Goal: Information Seeking & Learning: Compare options

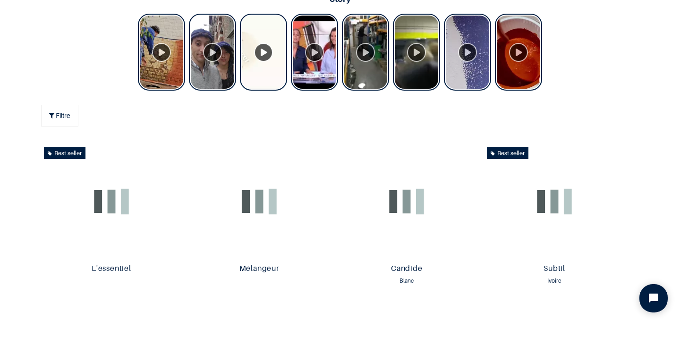
scroll to position [406, 0]
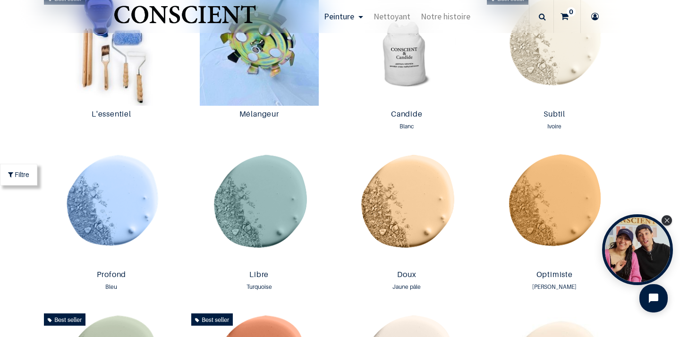
scroll to position [540, 0]
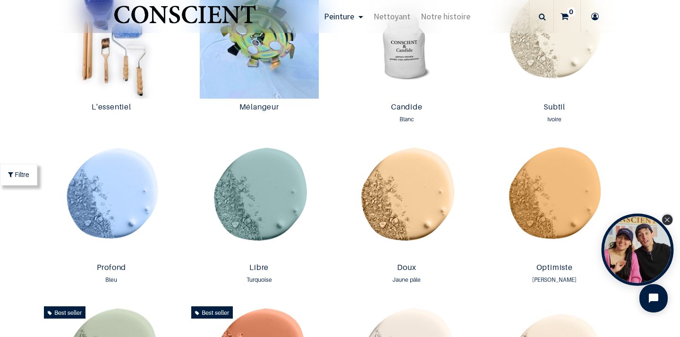
click at [668, 221] on icon "Close Tolstoy widget" at bounding box center [667, 220] width 5 height 5
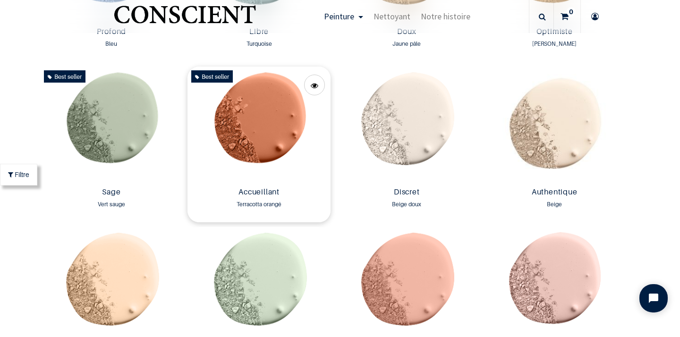
scroll to position [776, 0]
click at [129, 123] on img at bounding box center [111, 125] width 143 height 117
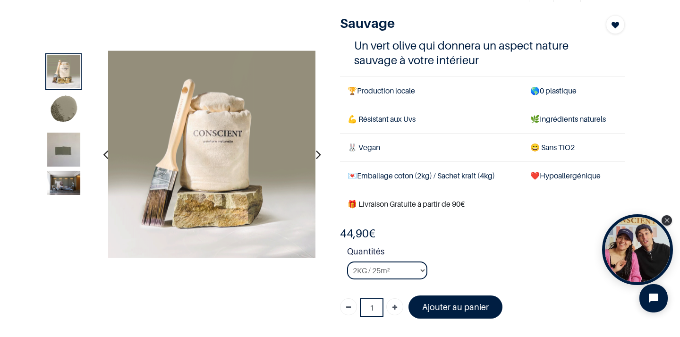
scroll to position [52, 0]
click at [62, 144] on img at bounding box center [63, 154] width 33 height 44
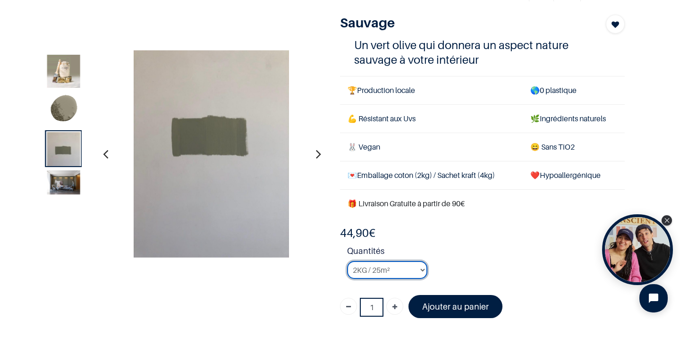
click at [422, 271] on select "2KG / 25m² 4KG / 50m² 8KG / 100m² Testeur" at bounding box center [387, 270] width 80 height 18
click at [667, 222] on icon "Close Tolstoy widget" at bounding box center [667, 220] width 5 height 5
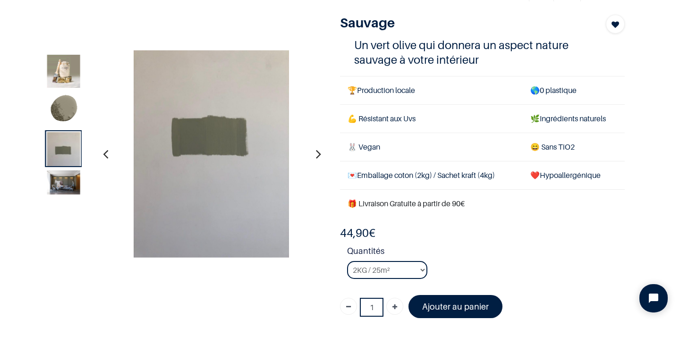
scroll to position [0, 0]
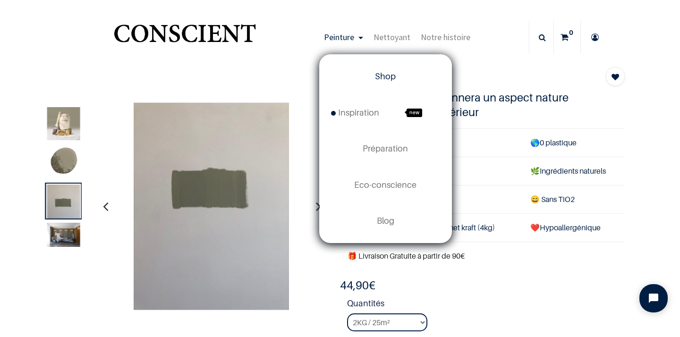
click at [392, 76] on span "Shop" at bounding box center [385, 76] width 21 height 10
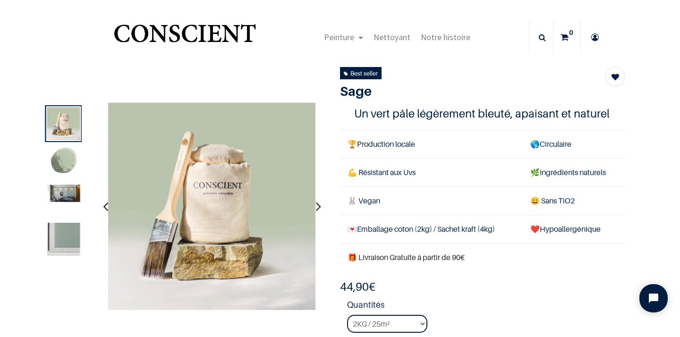
click at [70, 242] on img at bounding box center [63, 239] width 33 height 33
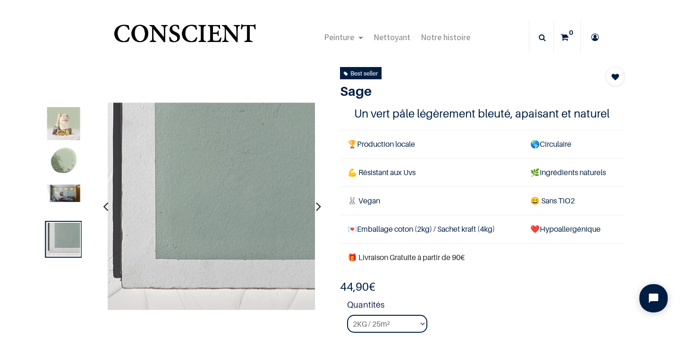
click at [66, 159] on img at bounding box center [63, 162] width 33 height 33
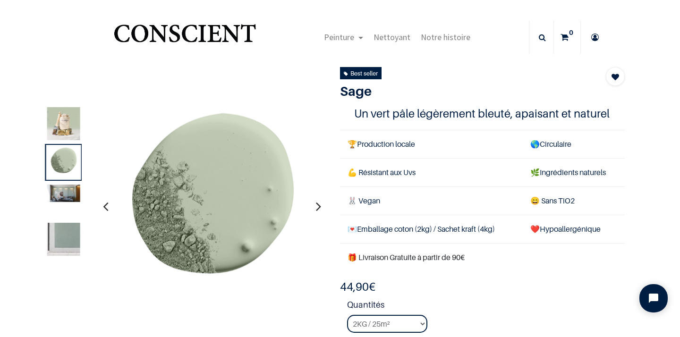
click at [71, 192] on img at bounding box center [63, 193] width 33 height 17
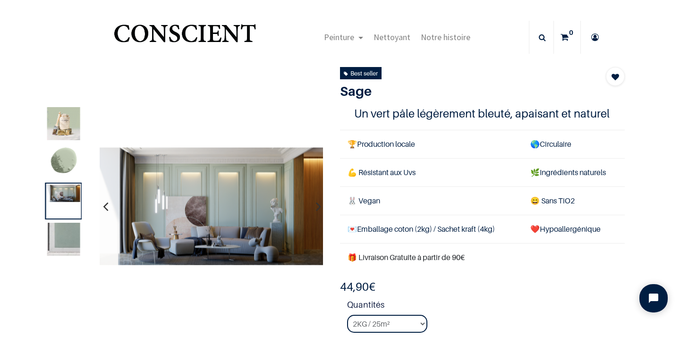
click at [68, 237] on img at bounding box center [63, 239] width 33 height 33
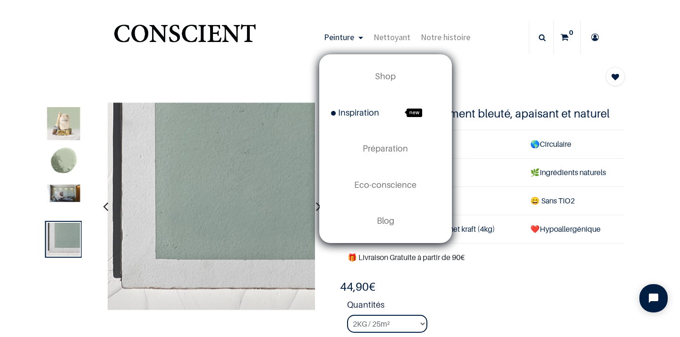
click at [371, 115] on span "Inspiration" at bounding box center [355, 113] width 48 height 10
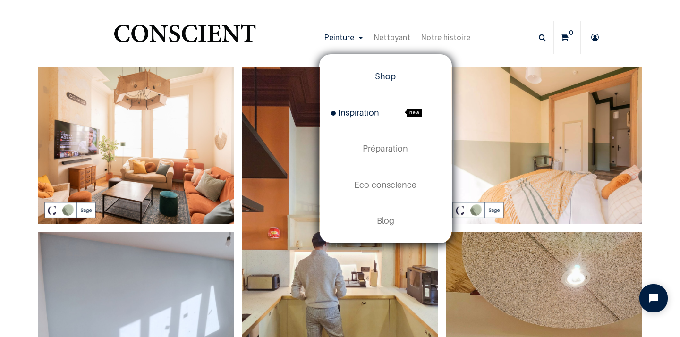
click at [385, 75] on span "Shop" at bounding box center [385, 76] width 21 height 10
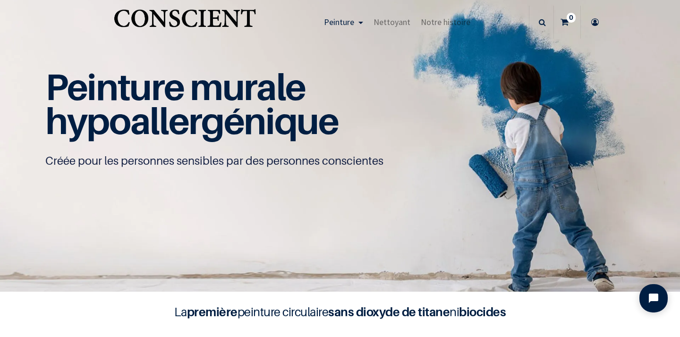
scroll to position [17, 0]
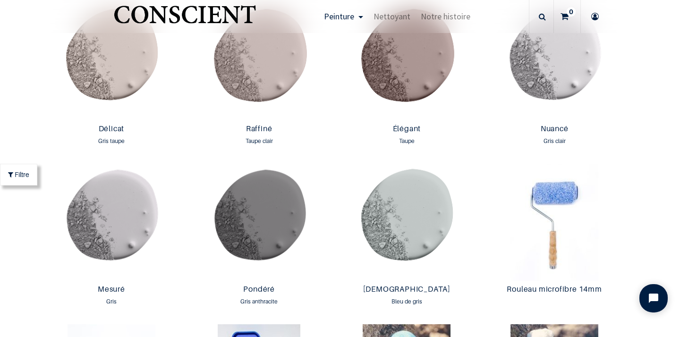
scroll to position [1482, 0]
click at [400, 217] on img at bounding box center [406, 221] width 143 height 117
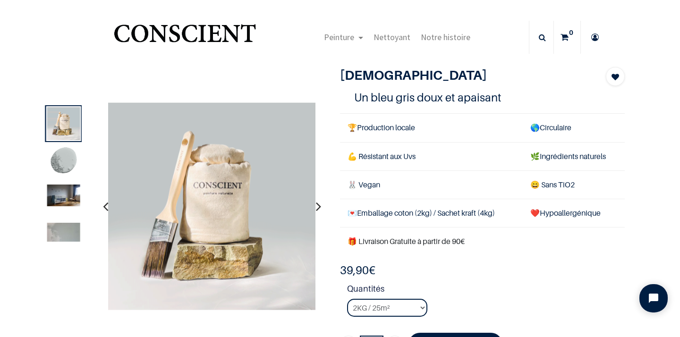
click at [67, 195] on img at bounding box center [63, 196] width 33 height 22
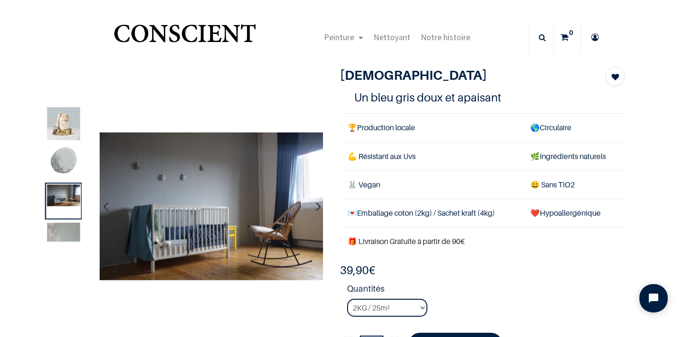
click at [74, 235] on img at bounding box center [63, 232] width 33 height 19
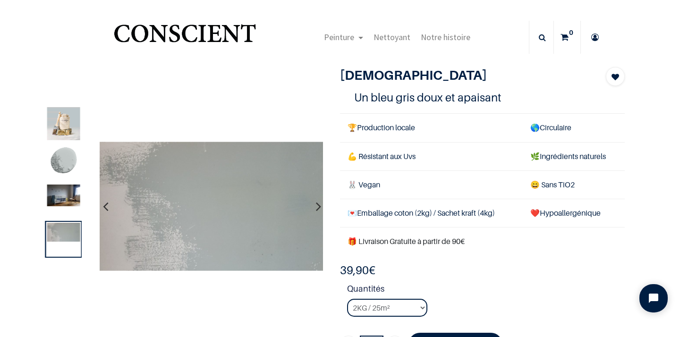
click at [73, 199] on img at bounding box center [63, 196] width 33 height 22
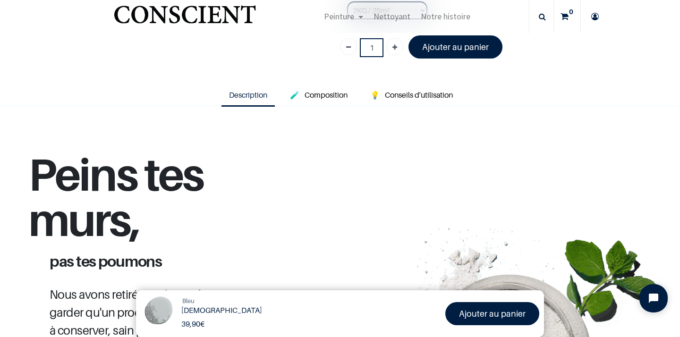
scroll to position [201, 0]
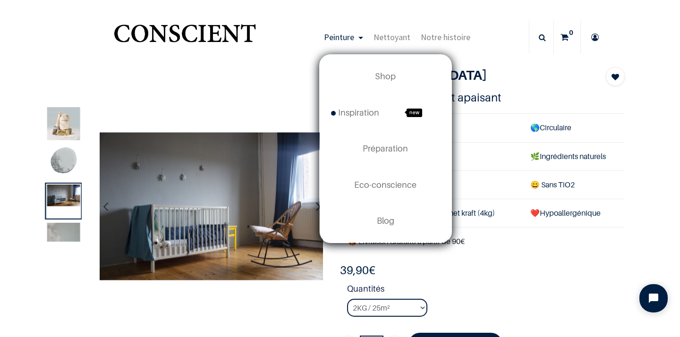
click at [349, 38] on span "Peinture" at bounding box center [339, 37] width 30 height 11
click at [386, 82] on link "Shop" at bounding box center [386, 77] width 132 height 36
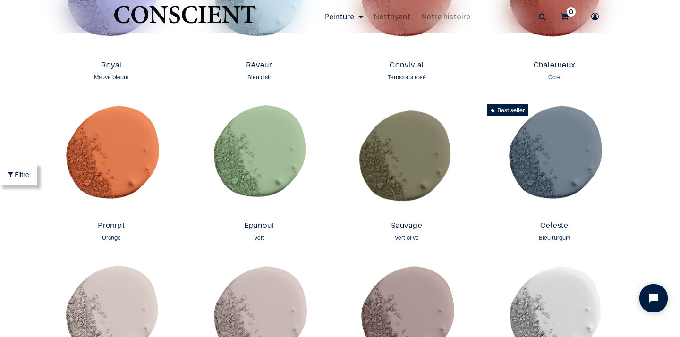
scroll to position [1237, 0]
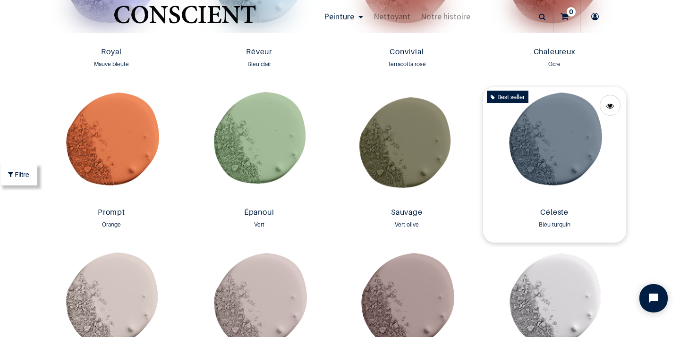
click at [565, 155] on img at bounding box center [554, 145] width 143 height 117
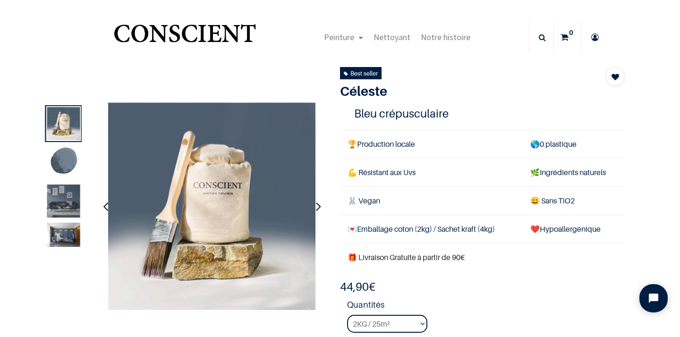
click at [68, 202] on img at bounding box center [63, 201] width 33 height 33
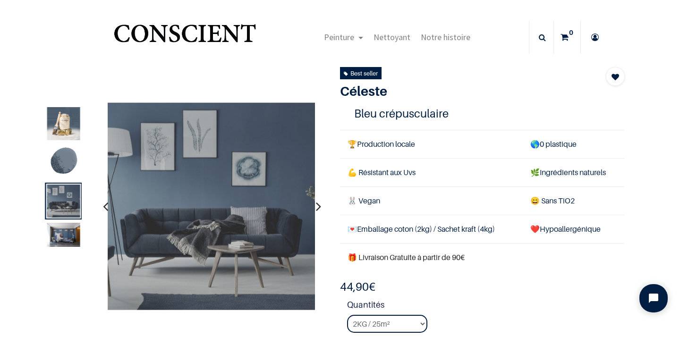
click at [68, 160] on img at bounding box center [63, 162] width 33 height 33
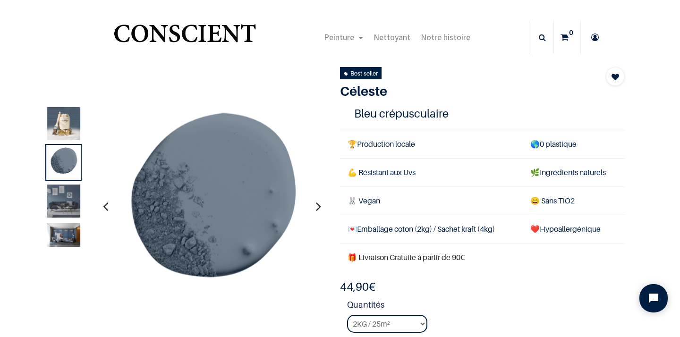
click at [75, 212] on img at bounding box center [63, 201] width 33 height 33
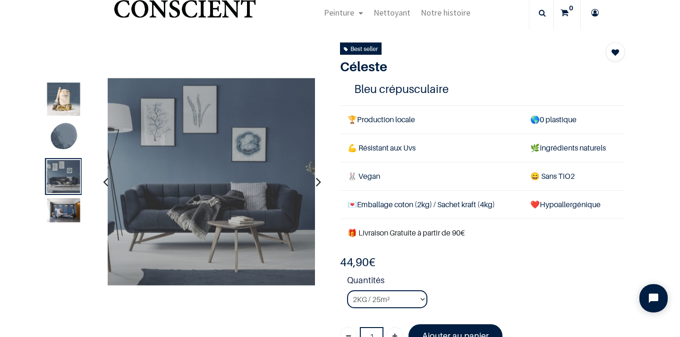
scroll to position [25, 0]
click at [75, 212] on img at bounding box center [63, 210] width 33 height 24
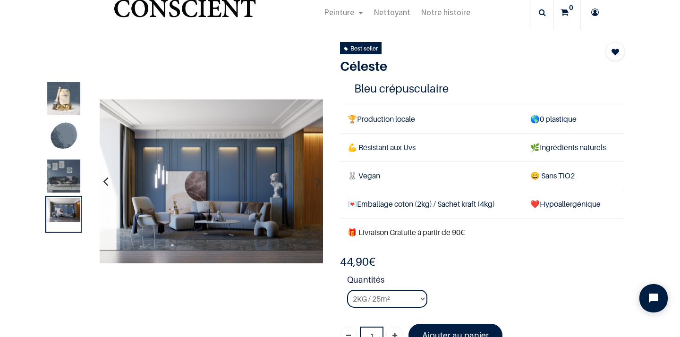
click at [67, 174] on img at bounding box center [63, 176] width 33 height 33
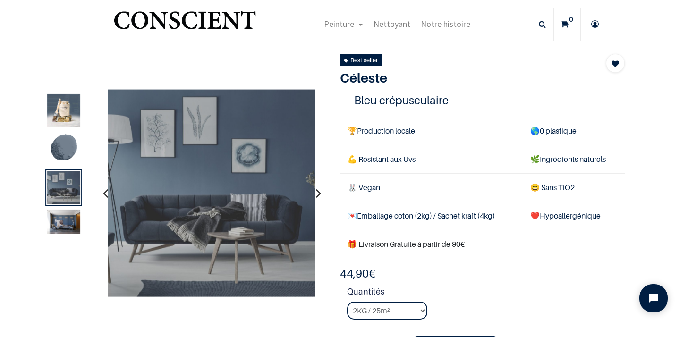
scroll to position [11, 0]
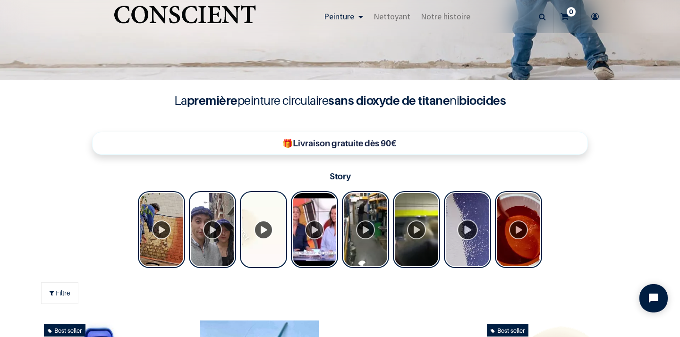
click at [467, 243] on div "Tolstoy Stories" at bounding box center [467, 229] width 47 height 77
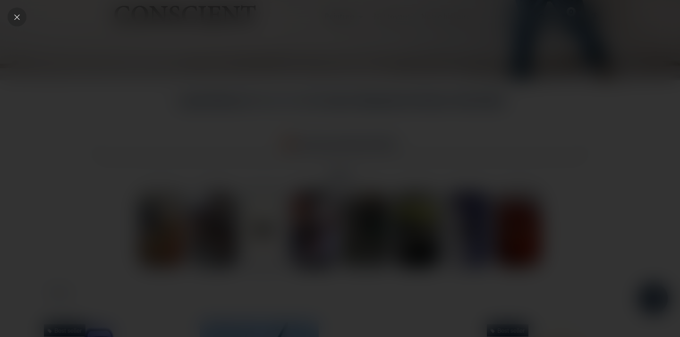
click at [18, 17] on icon "Close" at bounding box center [17, 17] width 9 height 9
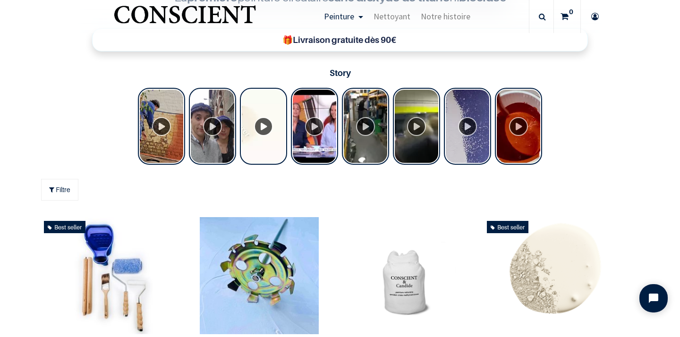
scroll to position [352, 0]
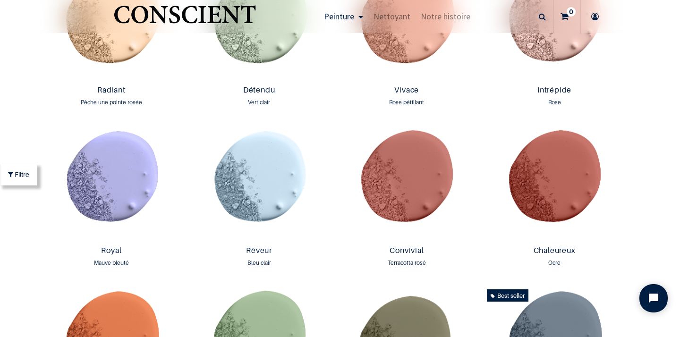
scroll to position [1073, 0]
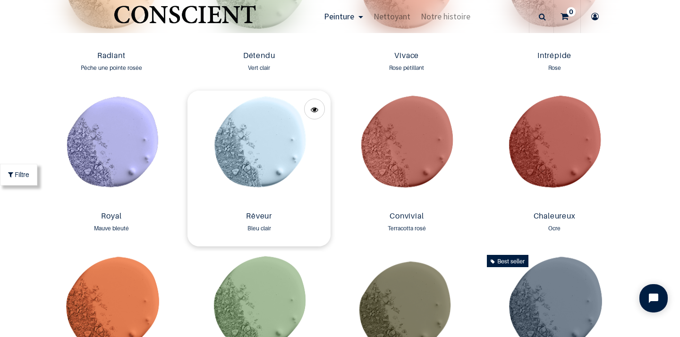
click at [273, 152] on img at bounding box center [259, 149] width 143 height 117
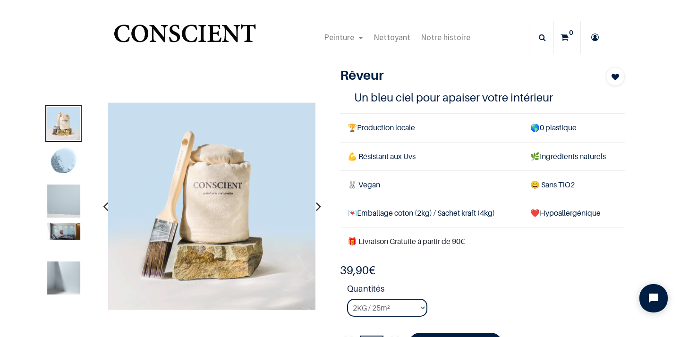
click at [71, 276] on img at bounding box center [63, 278] width 33 height 33
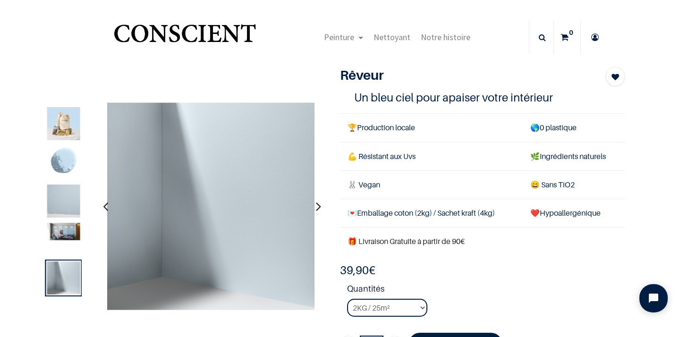
click at [65, 203] on img at bounding box center [63, 201] width 33 height 33
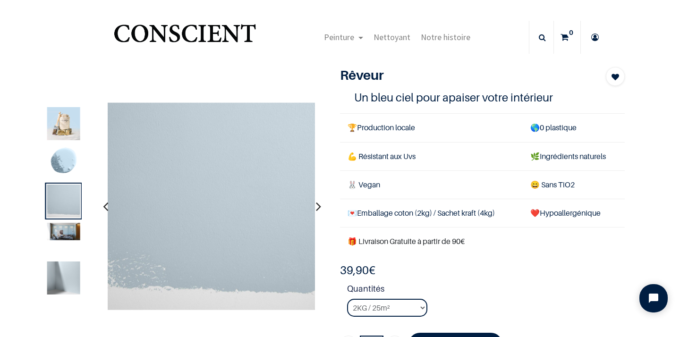
click at [75, 284] on img at bounding box center [63, 278] width 33 height 33
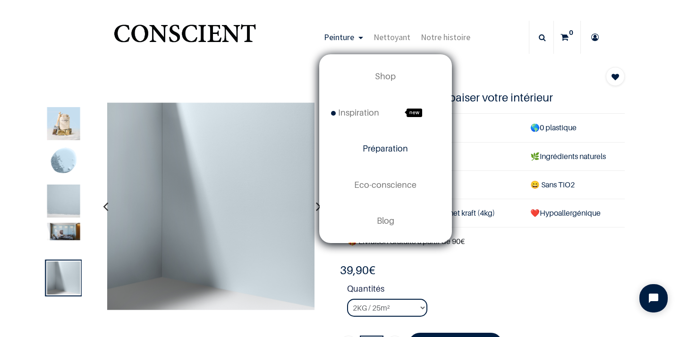
click at [395, 151] on span "Préparation" at bounding box center [385, 149] width 45 height 10
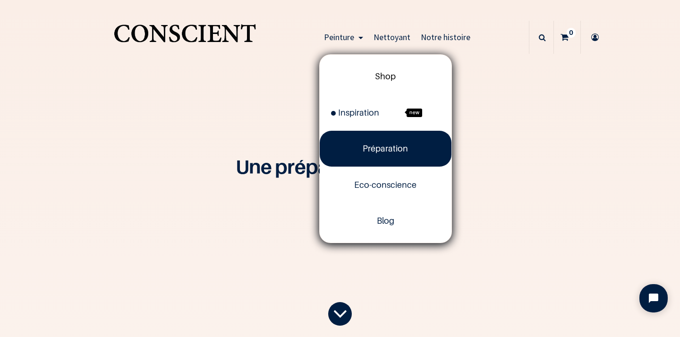
click at [388, 81] on span "Shop" at bounding box center [385, 76] width 21 height 10
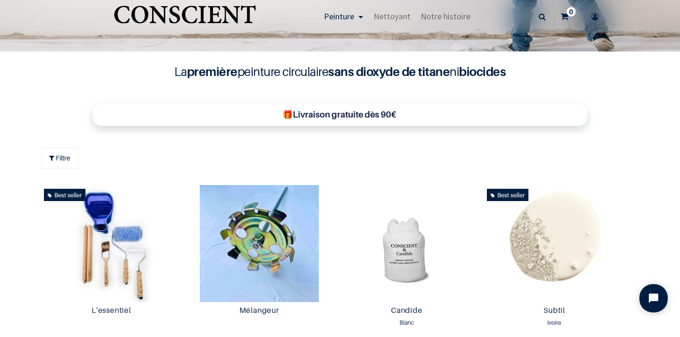
scroll to position [266, 0]
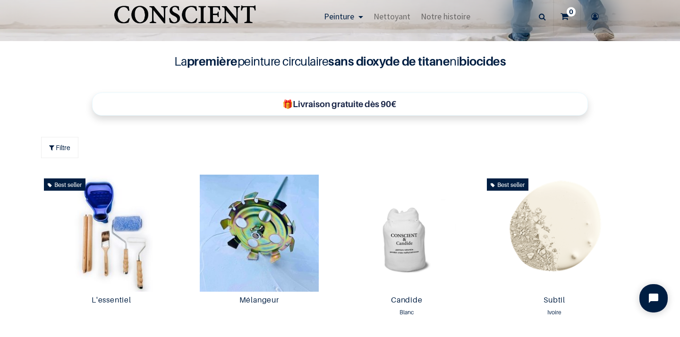
click at [337, 104] on b "🎁Livraison gratuite dès 90€" at bounding box center [339, 104] width 114 height 10
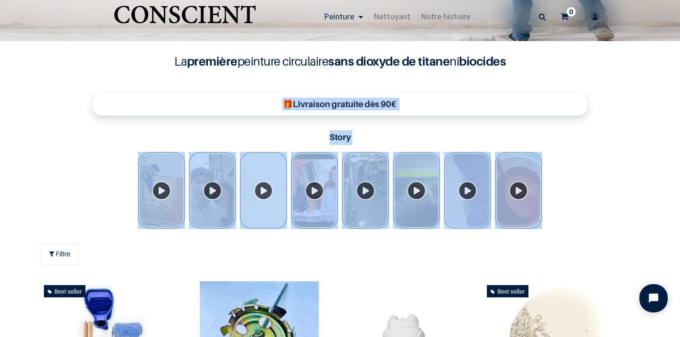
click at [337, 104] on b "🎁Livraison gratuite dès 90€" at bounding box center [339, 104] width 114 height 10
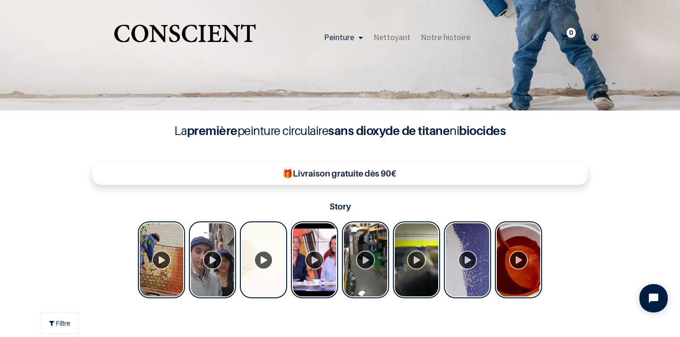
scroll to position [0, 0]
